Goal: Transaction & Acquisition: Purchase product/service

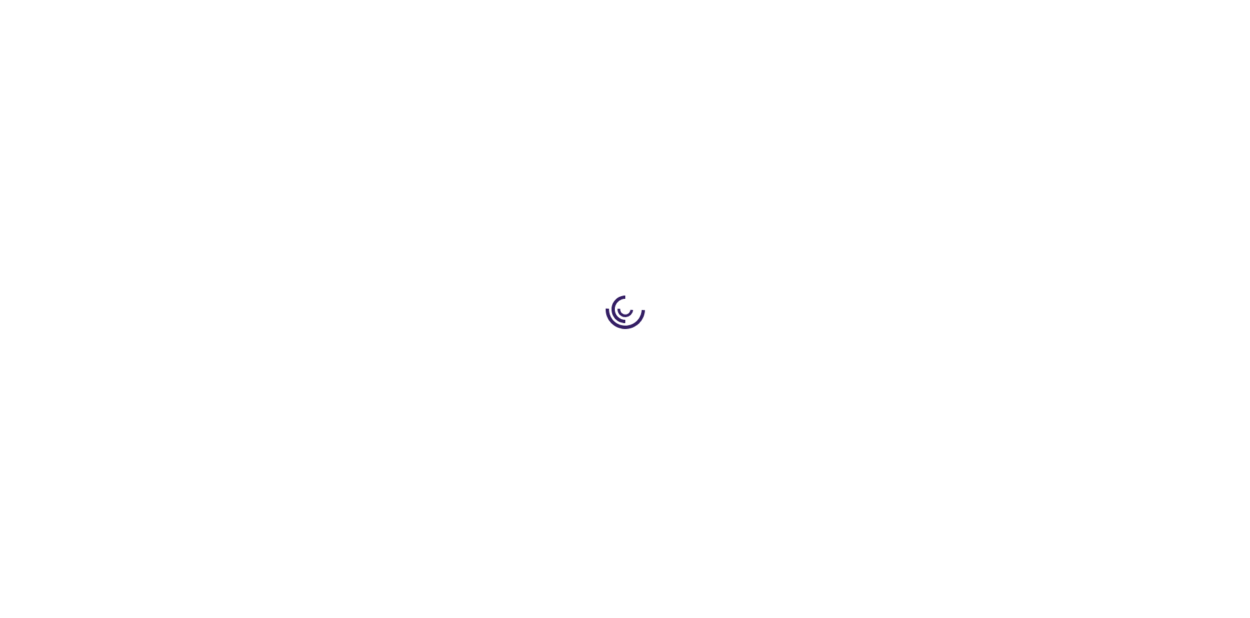
click at [826, 20] on link "Log In" at bounding box center [825, 19] width 26 height 11
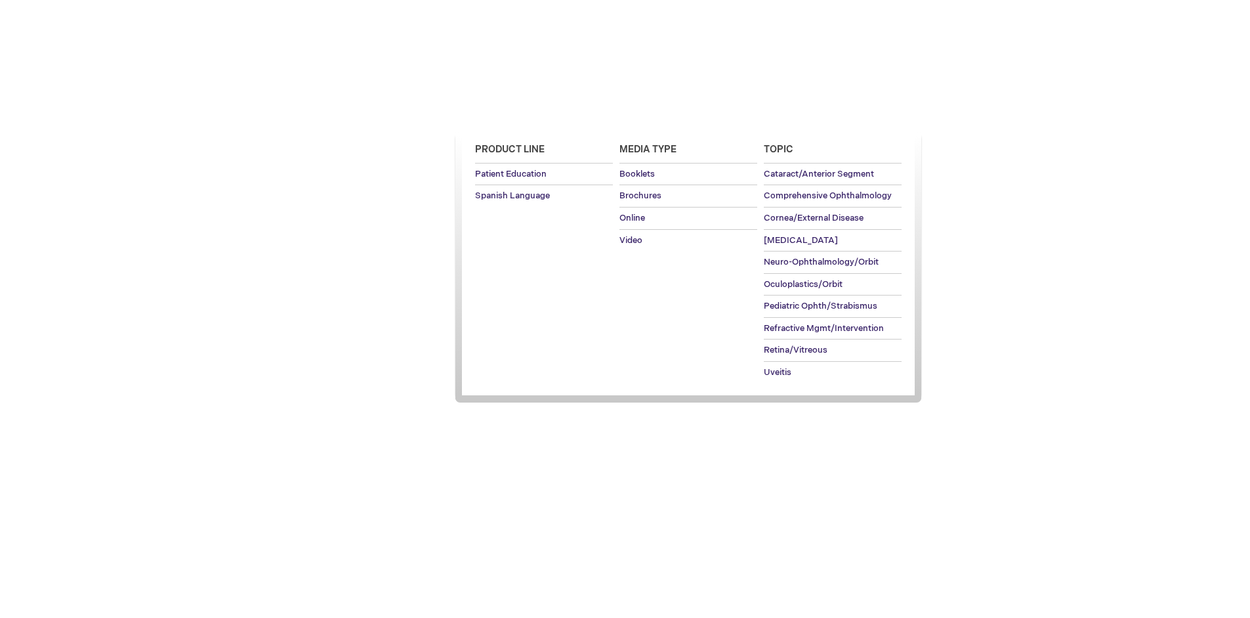
click at [507, 114] on span "Patient Education" at bounding box center [510, 113] width 90 height 11
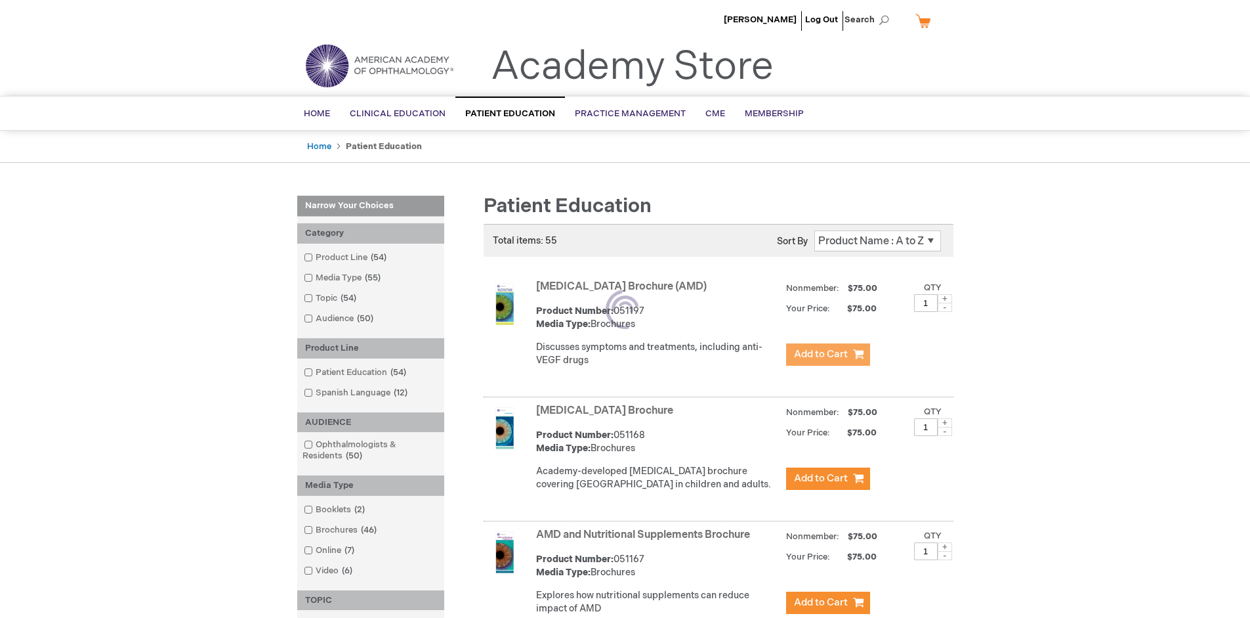
click at [828, 354] on span "Add to Cart" at bounding box center [821, 354] width 54 height 12
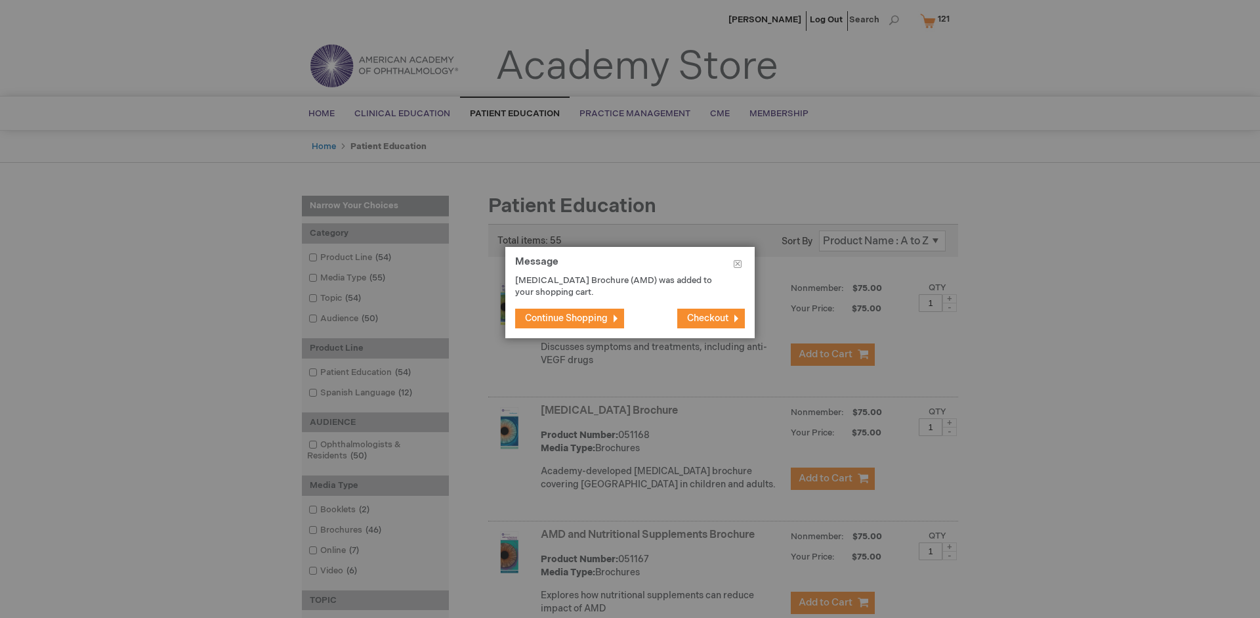
click at [566, 318] on span "Continue Shopping" at bounding box center [566, 317] width 83 height 11
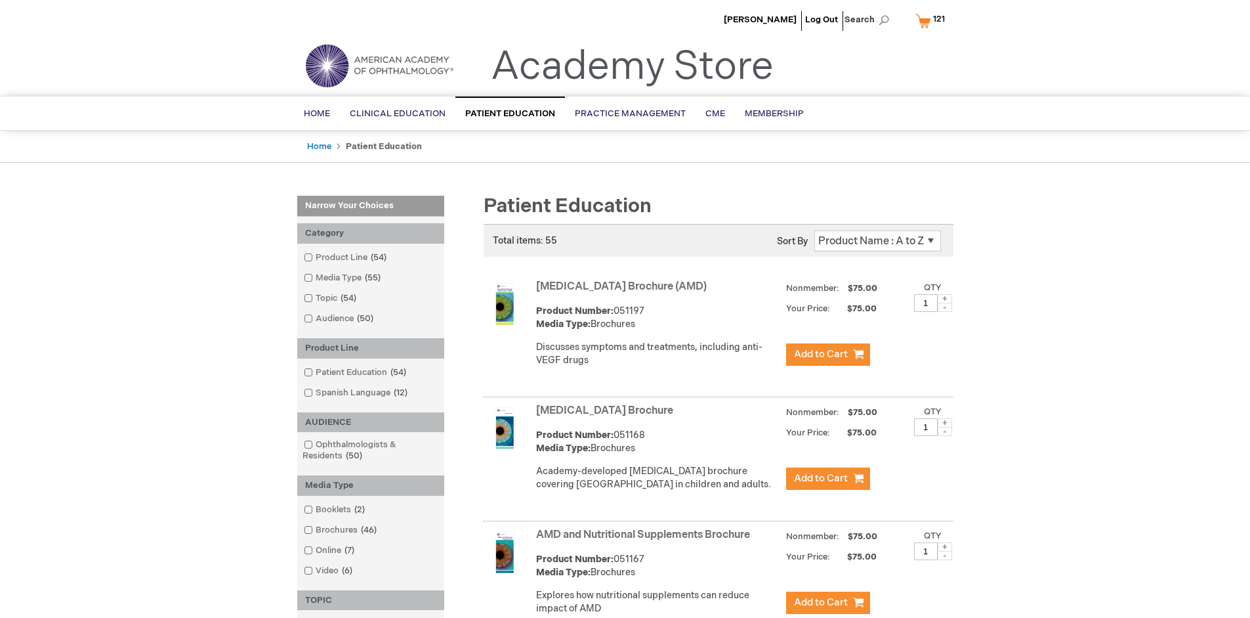
click at [646, 541] on link "AMD and Nutritional Supplements Brochure" at bounding box center [643, 534] width 214 height 12
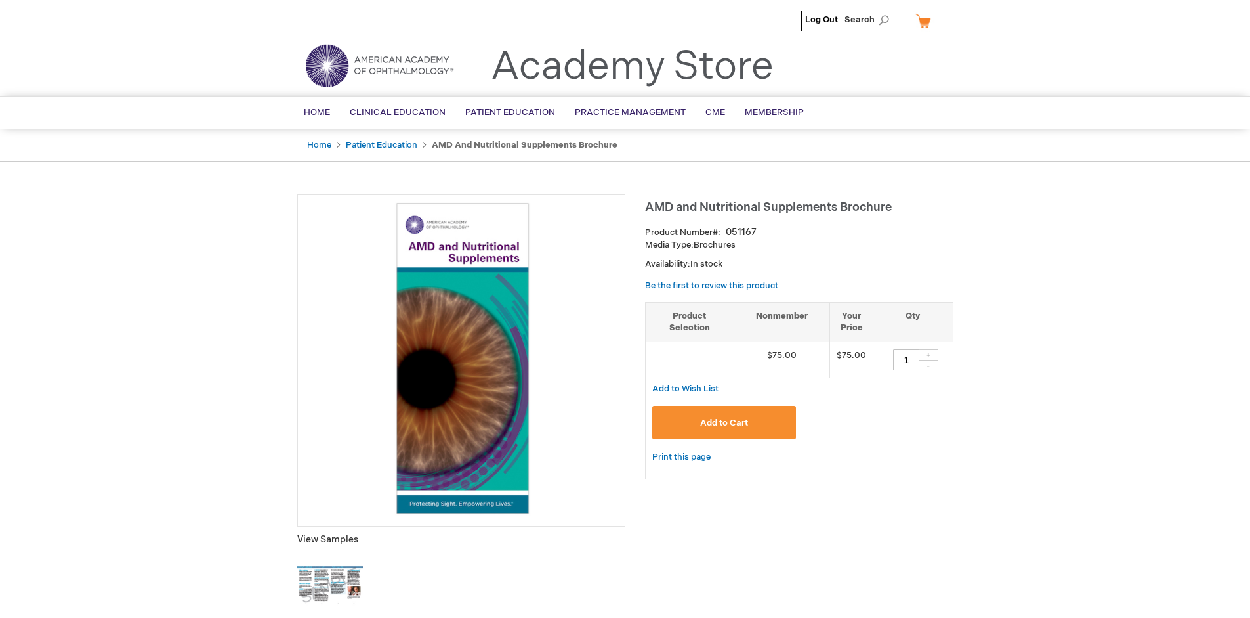
type input "1"
click at [724, 422] on span "Add to Cart" at bounding box center [724, 422] width 48 height 11
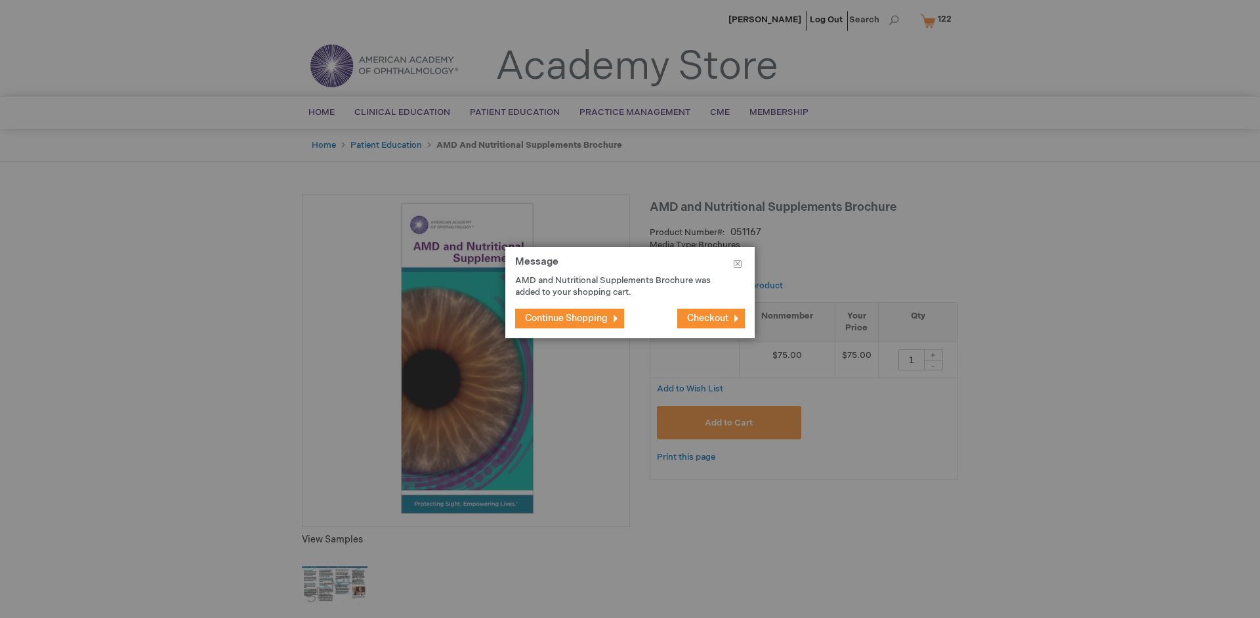
click at [566, 318] on span "Continue Shopping" at bounding box center [566, 317] width 83 height 11
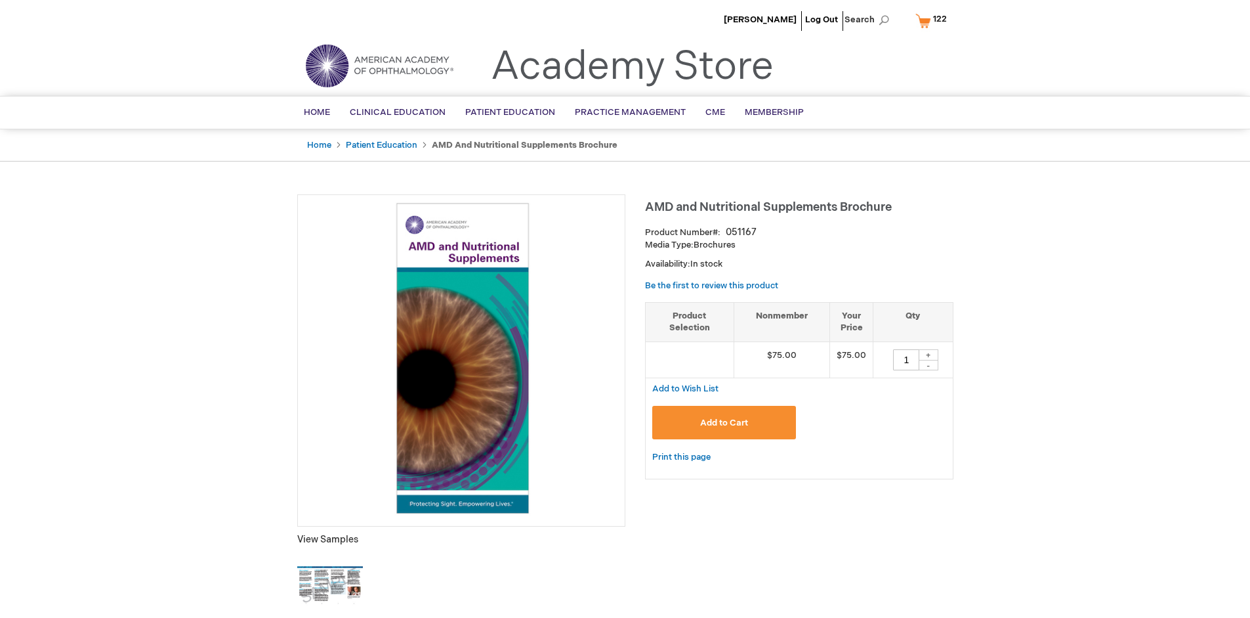
click at [933, 20] on span "122" at bounding box center [940, 19] width 14 height 11
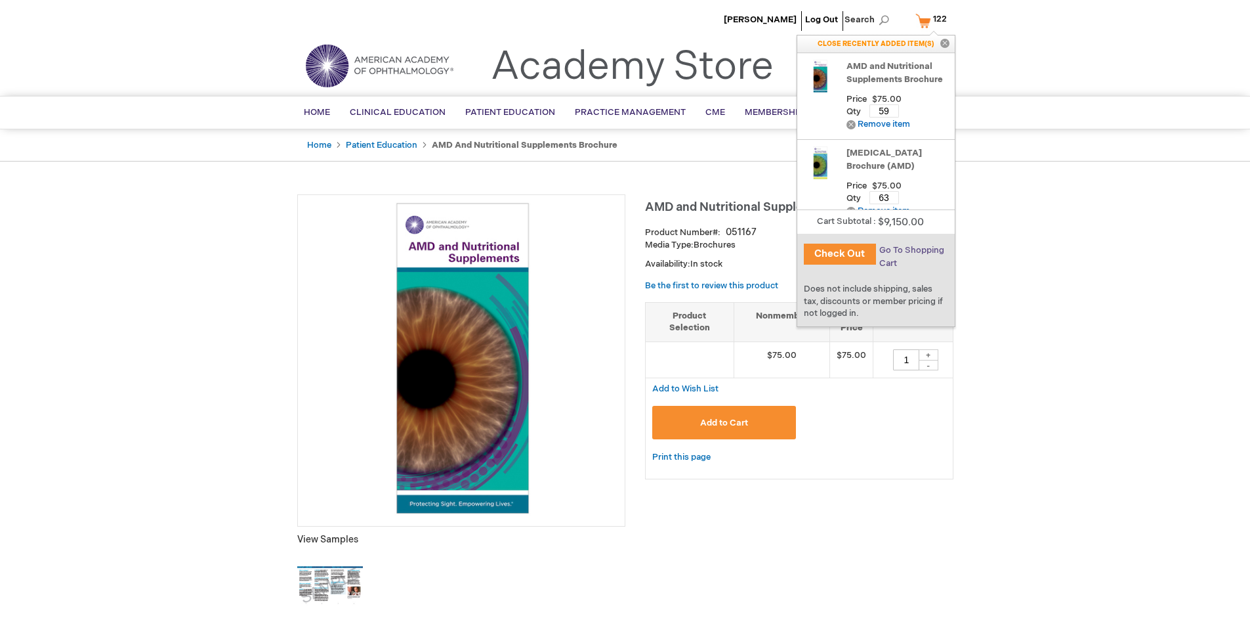
click at [910, 250] on span "Go To Shopping Cart" at bounding box center [911, 257] width 65 height 24
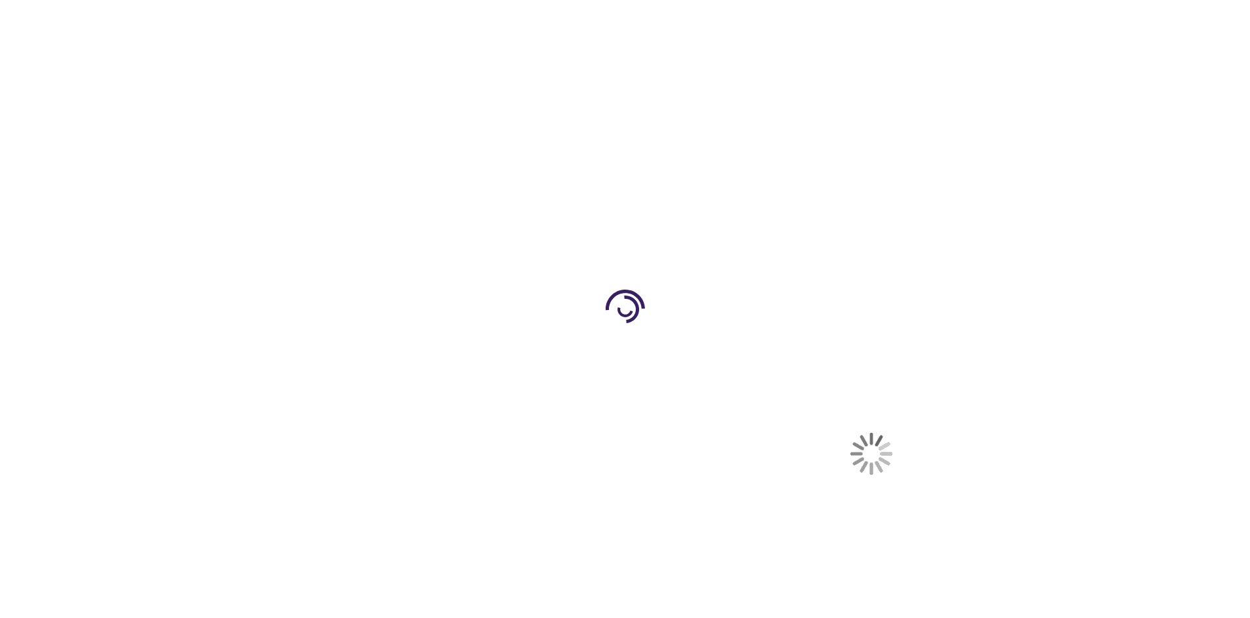
select select "US"
select select "41"
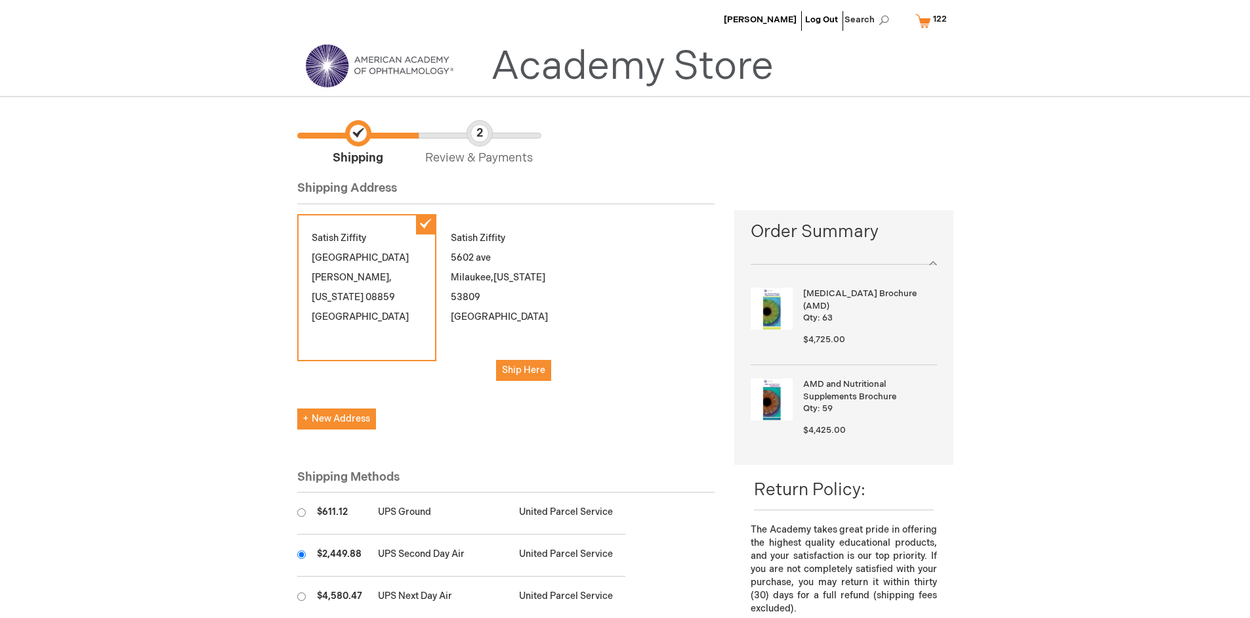
click at [301, 554] on input "radio" at bounding box center [301, 554] width 9 height 9
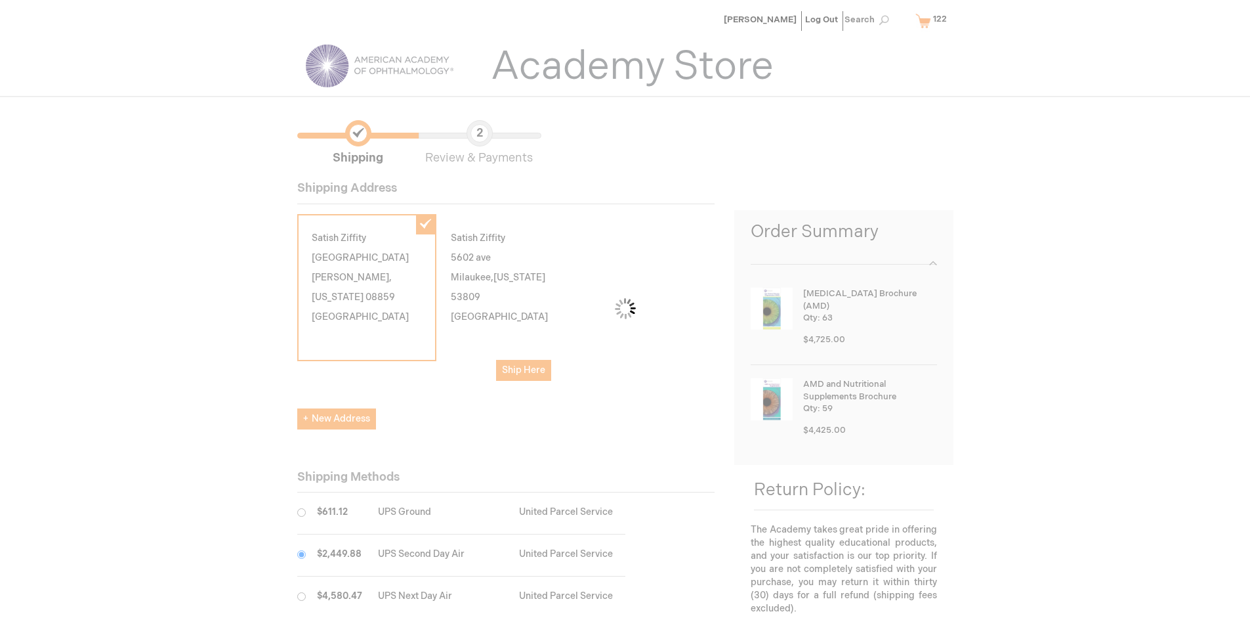
scroll to position [66, 0]
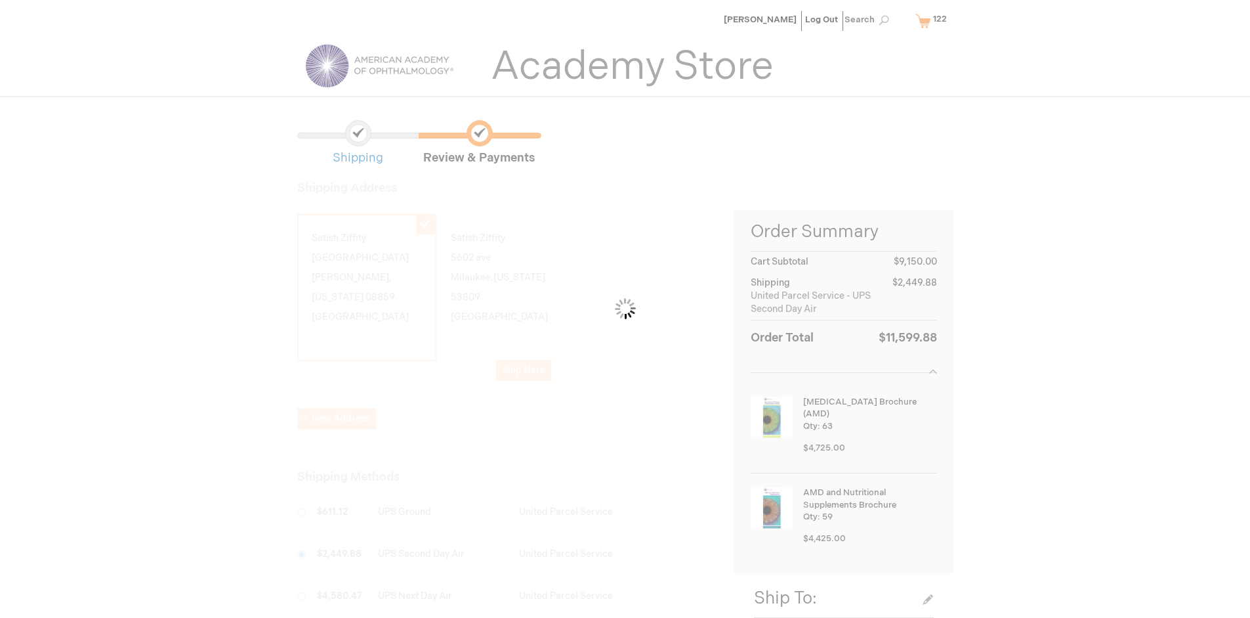
scroll to position [60, 0]
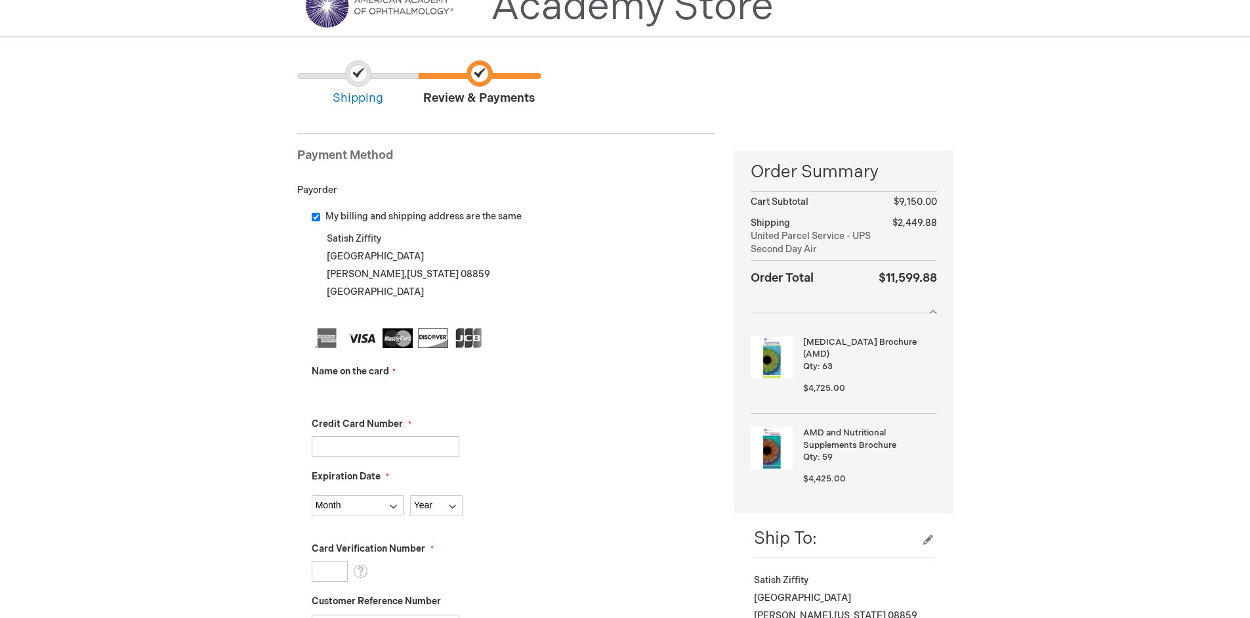
click at [385, 393] on input "Name on the card" at bounding box center [386, 393] width 148 height 21
